Goal: Find specific page/section: Find specific page/section

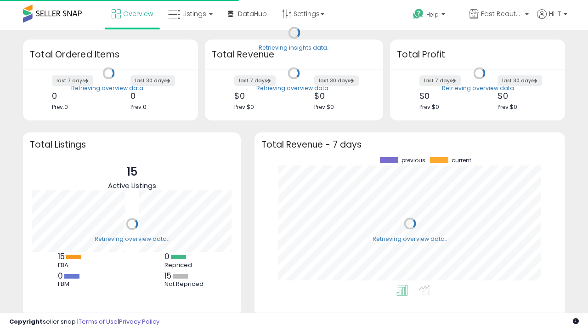
scroll to position [128, 292]
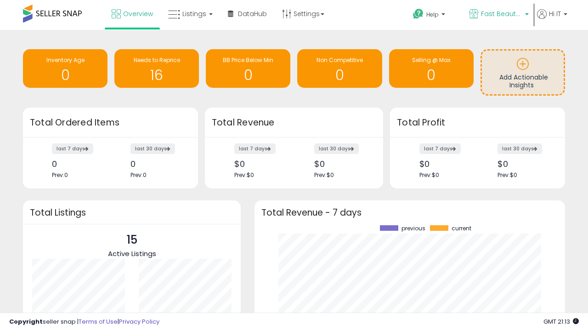
click at [498, 15] on span "Fast Beauty ([GEOGRAPHIC_DATA])" at bounding box center [501, 13] width 41 height 9
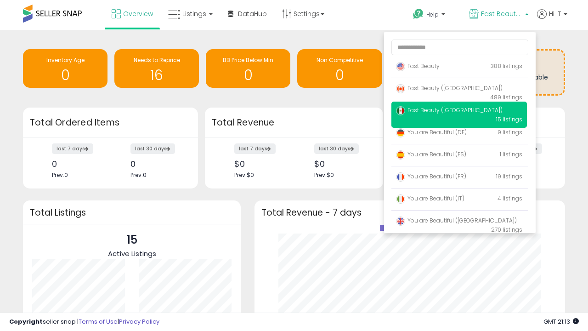
click at [459, 112] on span "Fast Beauty ([GEOGRAPHIC_DATA])" at bounding box center [449, 110] width 107 height 8
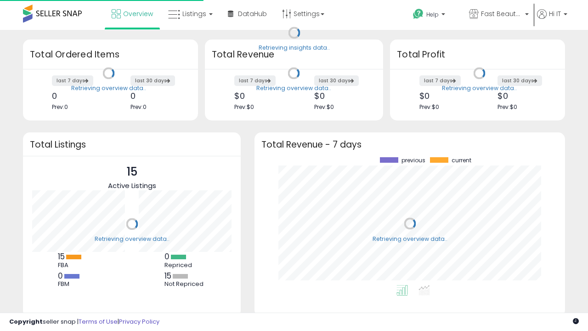
scroll to position [128, 292]
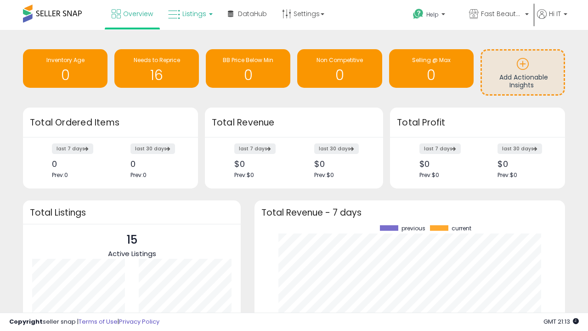
click at [189, 14] on span "Listings" at bounding box center [194, 13] width 24 height 9
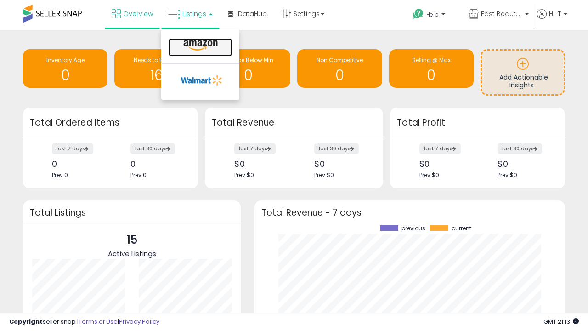
click at [199, 45] on icon at bounding box center [200, 45] width 40 height 12
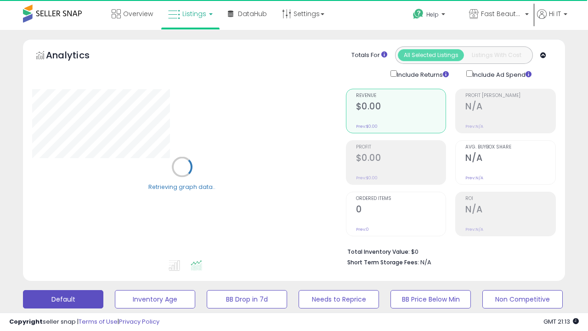
scroll to position [178, 0]
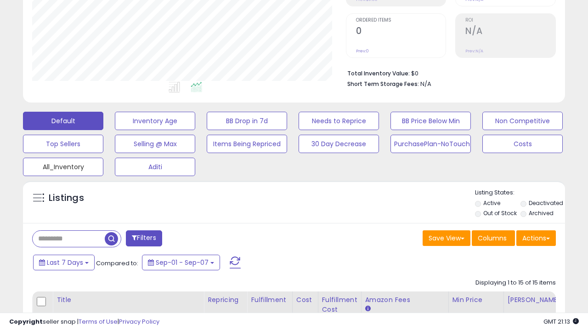
click at [63, 165] on button "All_Inventory" at bounding box center [63, 167] width 80 height 18
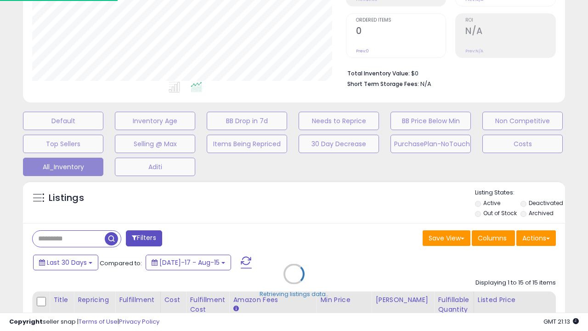
scroll to position [188, 313]
